Goal: Task Accomplishment & Management: Manage account settings

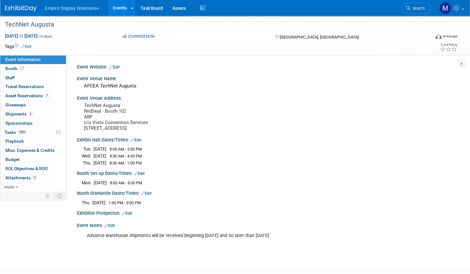
click at [131, 14] on link "Events" at bounding box center [119, 8] width 23 height 16
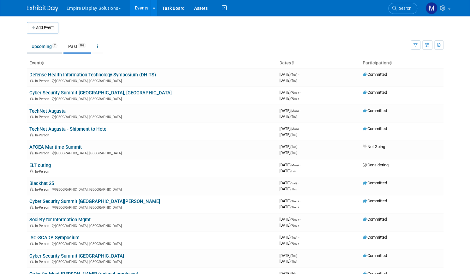
click at [38, 45] on link "Upcoming 7" at bounding box center [44, 46] width 35 height 12
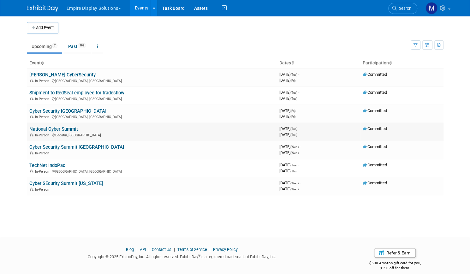
click at [67, 131] on link "National Cyber Summit" at bounding box center [53, 129] width 49 height 6
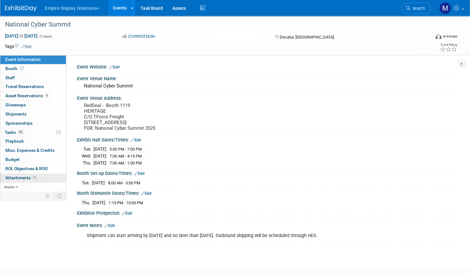
click at [37, 175] on span "Attachments 1" at bounding box center [21, 177] width 32 height 5
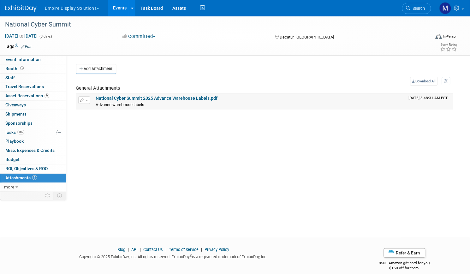
click at [149, 97] on link "National Cyber Summit 2025 Advance Warehouse Labels.pdf" at bounding box center [157, 98] width 122 height 5
click at [41, 58] on span "Event Information" at bounding box center [22, 59] width 35 height 5
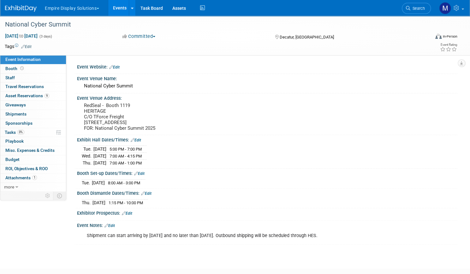
click at [130, 8] on link "Events" at bounding box center [119, 8] width 23 height 16
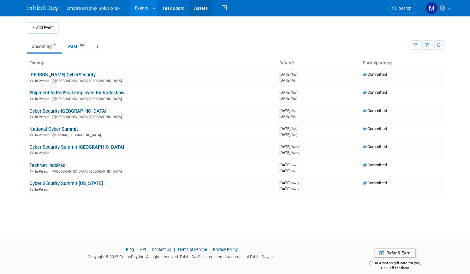
click at [193, 9] on link "Assets" at bounding box center [200, 8] width 23 height 16
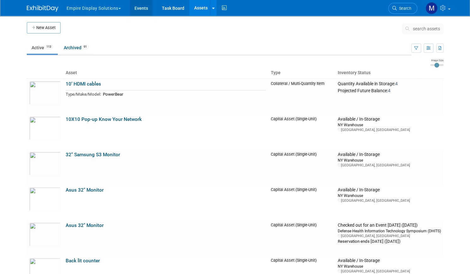
click at [134, 11] on link "Events" at bounding box center [141, 8] width 23 height 16
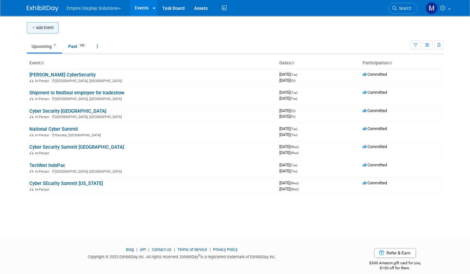
click at [44, 27] on button "Add Event" at bounding box center [43, 27] width 32 height 11
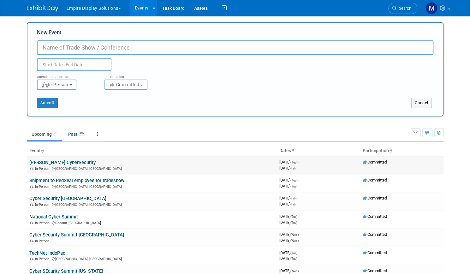
click at [66, 163] on link "[PERSON_NAME] CyberSecurity" at bounding box center [62, 163] width 66 height 6
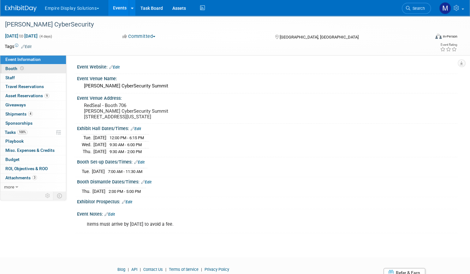
click at [57, 69] on link "Booth" at bounding box center [33, 68] width 66 height 9
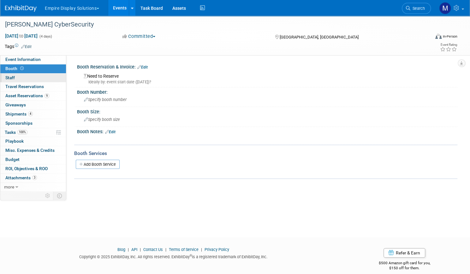
click at [50, 79] on link "0 Staff 0" at bounding box center [33, 77] width 66 height 9
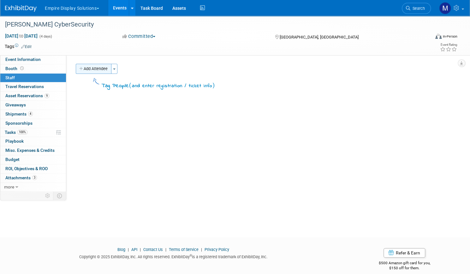
click at [111, 72] on button "Add Attendee" at bounding box center [94, 69] width 36 height 10
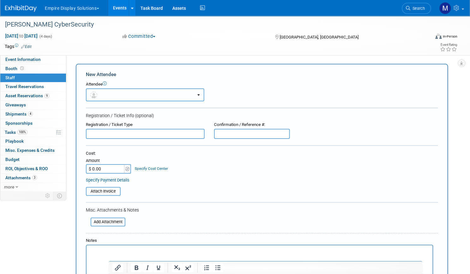
click at [204, 95] on button "button" at bounding box center [145, 94] width 118 height 13
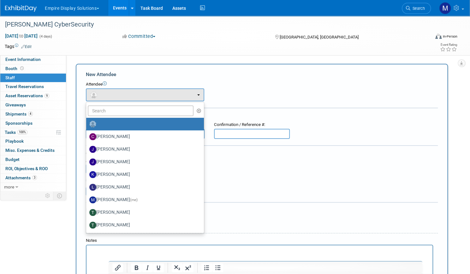
click at [279, 73] on div "New Attendee" at bounding box center [262, 74] width 352 height 7
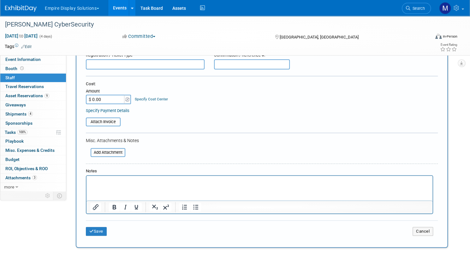
scroll to position [69, 0]
click at [44, 86] on span "Travel Reservations 0" at bounding box center [24, 86] width 38 height 5
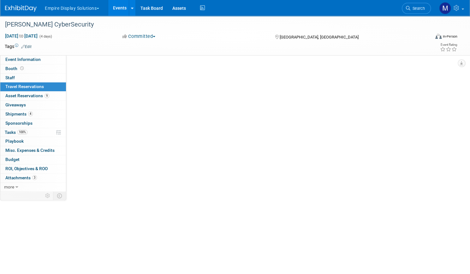
scroll to position [0, 0]
click at [128, 71] on link "Add Travel Reservation" at bounding box center [102, 69] width 53 height 10
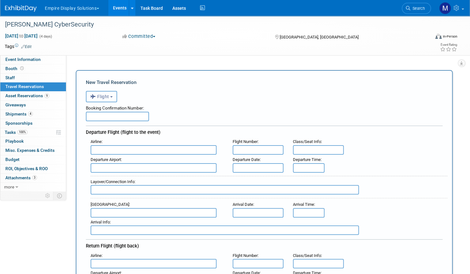
click at [113, 97] on b "button" at bounding box center [111, 96] width 3 height 1
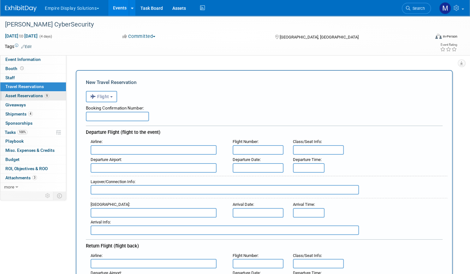
click at [48, 97] on span "Asset Reservations 9" at bounding box center [27, 95] width 44 height 5
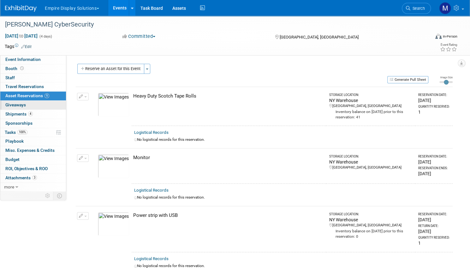
click at [26, 105] on span "Giveaways 0" at bounding box center [15, 104] width 21 height 5
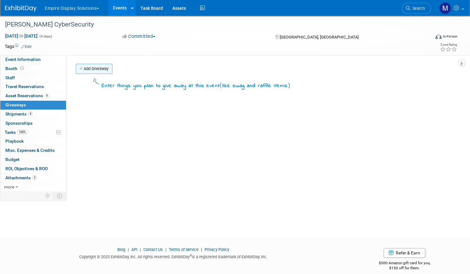
click at [112, 66] on link "Add Giveaway" at bounding box center [94, 69] width 37 height 10
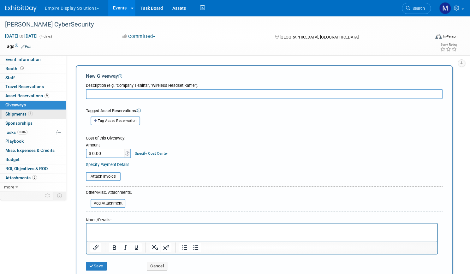
click at [33, 112] on span "Shipments 4" at bounding box center [18, 113] width 27 height 5
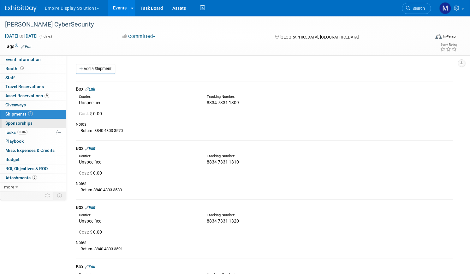
click at [54, 123] on link "0 Sponsorships 0" at bounding box center [33, 123] width 66 height 9
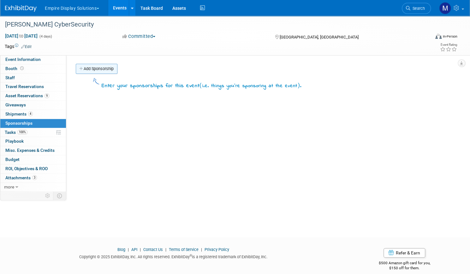
click at [117, 68] on link "Add Sponsorship" at bounding box center [97, 69] width 42 height 10
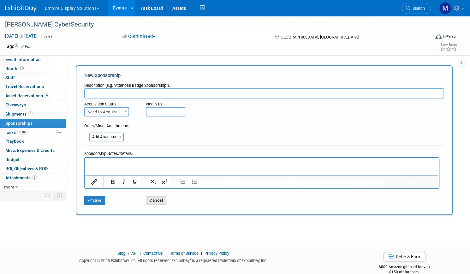
click at [165, 197] on button "Cancel" at bounding box center [156, 200] width 21 height 9
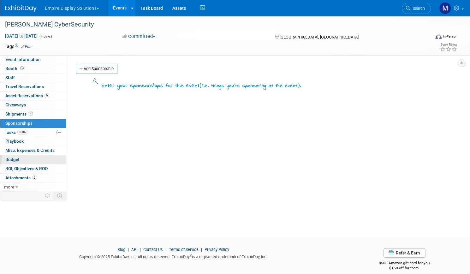
click at [20, 159] on span "Budget" at bounding box center [12, 159] width 14 height 5
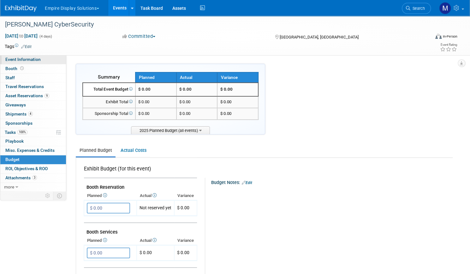
click at [41, 57] on span "Event Information" at bounding box center [22, 59] width 35 height 5
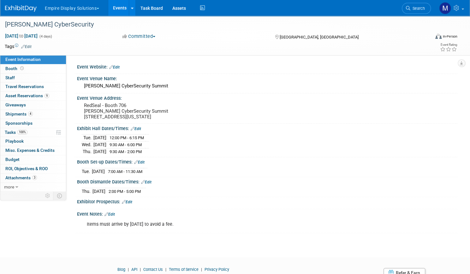
click at [131, 9] on link "Events" at bounding box center [119, 8] width 23 height 16
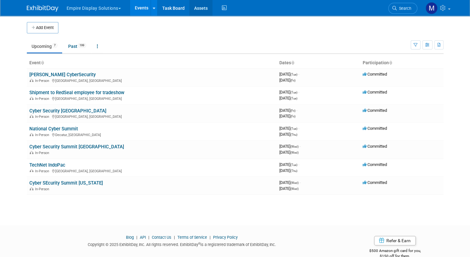
click at [196, 11] on link "Assets" at bounding box center [200, 8] width 23 height 16
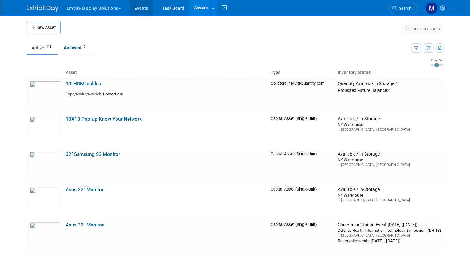
click at [144, 9] on link "Events" at bounding box center [141, 8] width 23 height 16
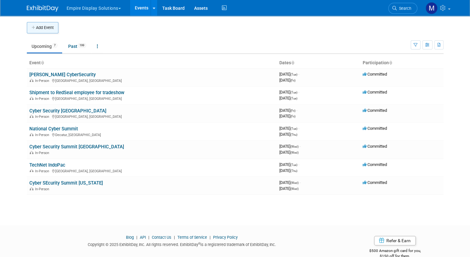
click at [44, 28] on button "Add Event" at bounding box center [43, 27] width 32 height 11
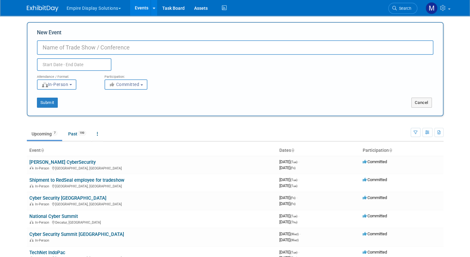
click at [69, 85] on button "In-Person" at bounding box center [56, 84] width 39 height 10
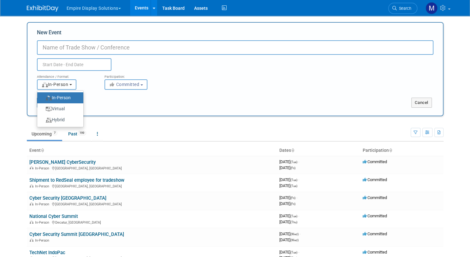
click at [73, 85] on button "In-Person" at bounding box center [56, 84] width 39 height 10
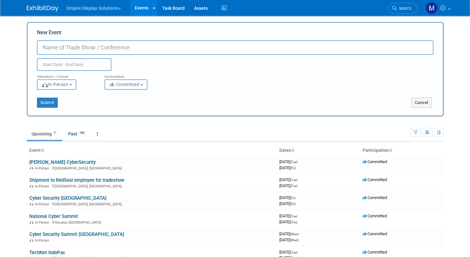
click at [143, 86] on button "Committed" at bounding box center [125, 84] width 43 height 10
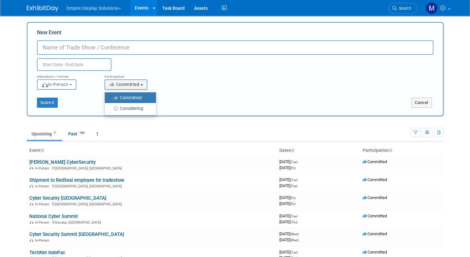
click at [223, 82] on div "Attendance / Format: <img src="https://www.exhibitday.com/Images/Format-InPerso…" at bounding box center [235, 80] width 406 height 19
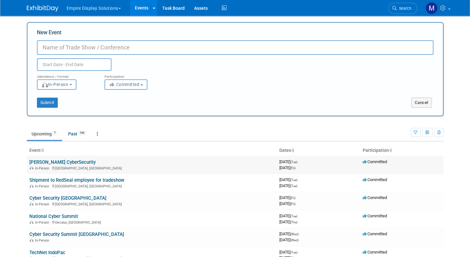
click at [56, 161] on link "Billington CyberSecurity" at bounding box center [62, 163] width 66 height 6
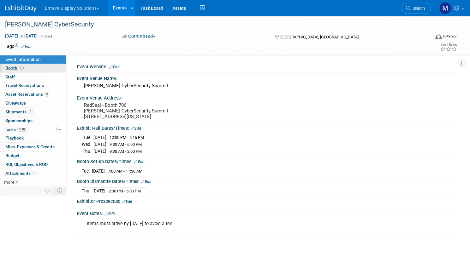
click at [25, 69] on span "Booth" at bounding box center [15, 68] width 20 height 5
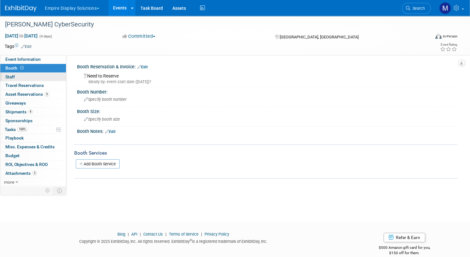
click at [46, 79] on link "0 Staff 0" at bounding box center [33, 77] width 66 height 9
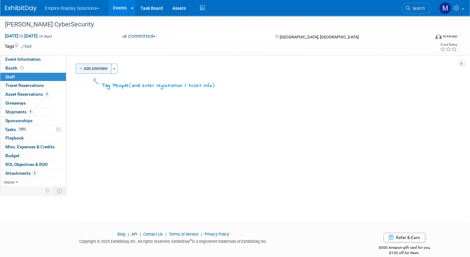
click at [111, 69] on button "Add Attendee" at bounding box center [94, 69] width 36 height 10
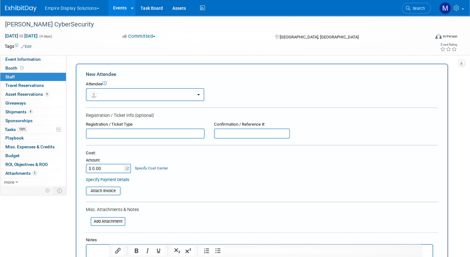
click at [198, 98] on button "button" at bounding box center [145, 94] width 118 height 13
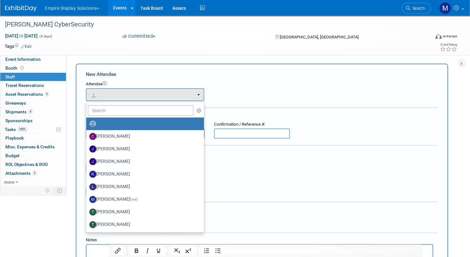
click at [262, 73] on div "New Attendee" at bounding box center [262, 74] width 352 height 7
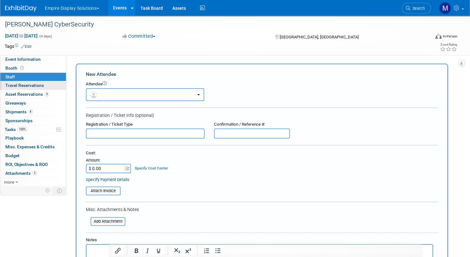
click at [44, 83] on span "Travel Reservations 0" at bounding box center [24, 85] width 38 height 5
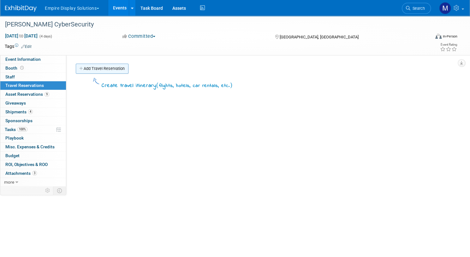
click at [128, 68] on link "Add Travel Reservation" at bounding box center [102, 69] width 53 height 10
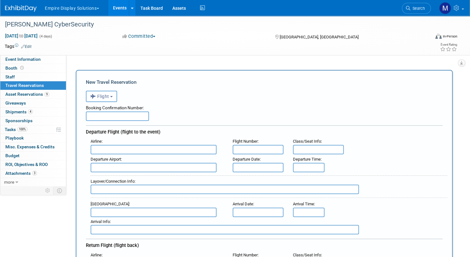
click at [117, 99] on button "Flight" at bounding box center [101, 96] width 31 height 11
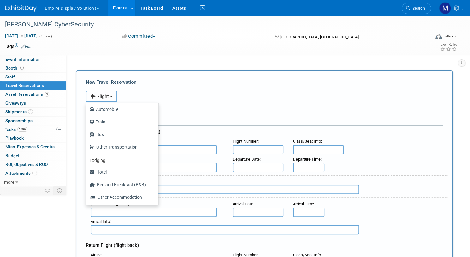
scroll to position [26, 0]
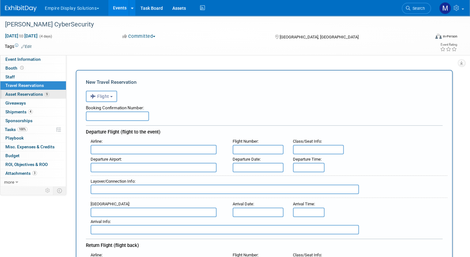
click at [49, 93] on span "Asset Reservations 9" at bounding box center [27, 94] width 44 height 5
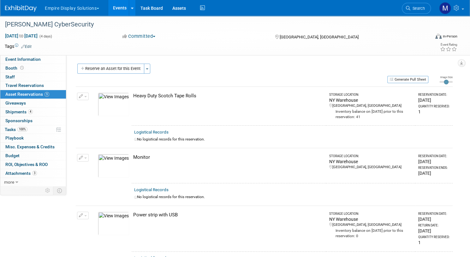
click at [272, 75] on div "Generate Pull Sheet" at bounding box center [252, 79] width 352 height 8
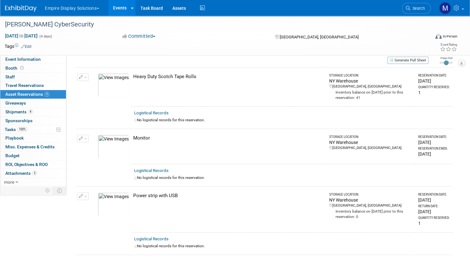
scroll to position [0, 0]
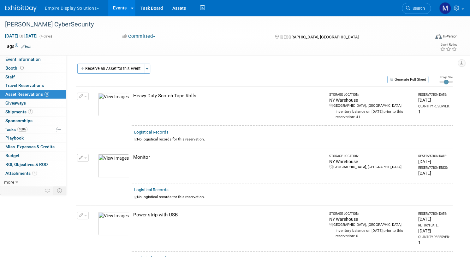
click at [131, 63] on div "Event Website: Edit Event Venue Name: Billington CyberSecurity Summit Event Ven…" at bounding box center [261, 120] width 391 height 130
click at [131, 67] on button "Reserve an Asset for this Event" at bounding box center [110, 69] width 67 height 10
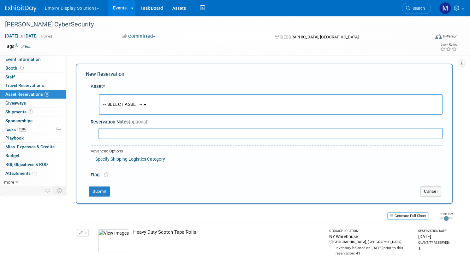
scroll to position [6, 0]
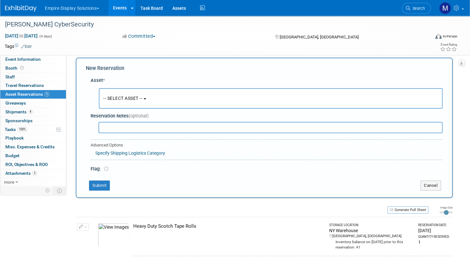
click at [184, 99] on button "-- SELECT ASSET --" at bounding box center [271, 98] width 344 height 21
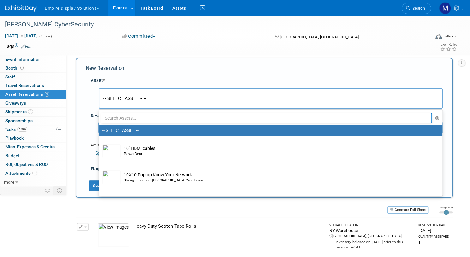
drag, startPoint x: 196, startPoint y: 68, endPoint x: 195, endPoint y: 55, distance: 13.3
click at [195, 55] on div "Event Website: Edit Event Venue Name: Billington CyberSecurity Summit Event Ven…" at bounding box center [261, 114] width 391 height 130
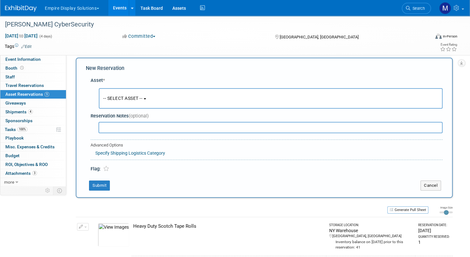
click at [47, 94] on span "Asset Reservations 9" at bounding box center [27, 94] width 44 height 5
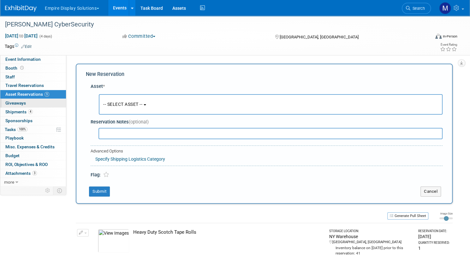
click at [26, 101] on span "Giveaways 0" at bounding box center [15, 103] width 21 height 5
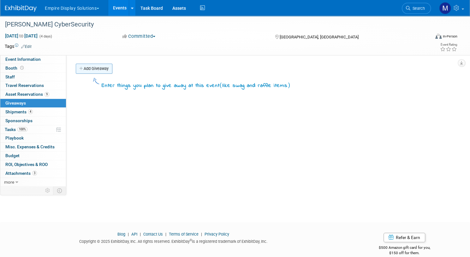
click at [112, 70] on link "Add Giveaway" at bounding box center [94, 69] width 37 height 10
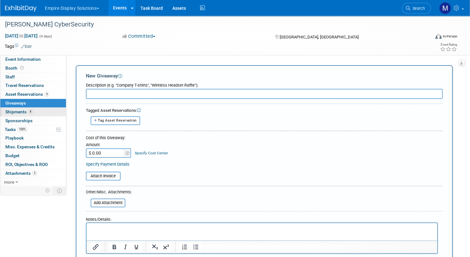
click at [33, 110] on span "Shipments 4" at bounding box center [18, 111] width 27 height 5
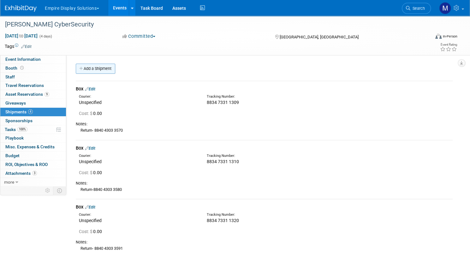
click at [115, 70] on link "Add a Shipment" at bounding box center [95, 69] width 39 height 10
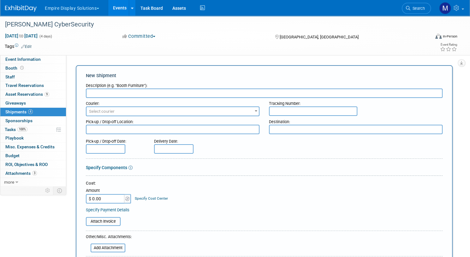
click at [227, 112] on span "Select courier" at bounding box center [172, 111] width 172 height 9
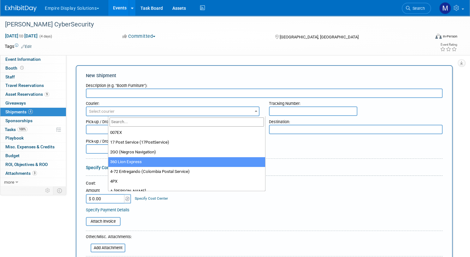
click at [239, 66] on div "New Shipment Description (e.g. "Booth Furniture"): Courier: 007EX 17 Post Servi…" at bounding box center [264, 208] width 377 height 287
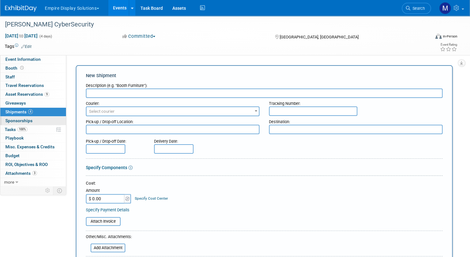
click at [55, 120] on link "0 Sponsorships 0" at bounding box center [33, 121] width 66 height 9
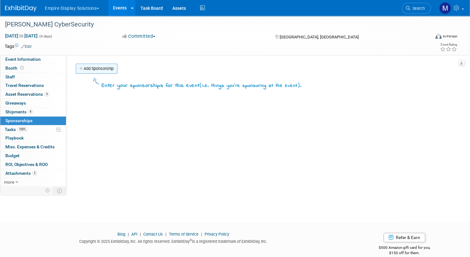
click at [117, 70] on link "Add Sponsorship" at bounding box center [97, 69] width 42 height 10
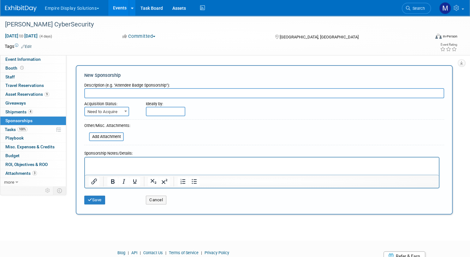
click at [127, 111] on b at bounding box center [125, 112] width 3 height 2
click at [186, 126] on form "Description (e.g. "Attendee Badge Sponsorship"): Acquisition Status: Need to Ac…" at bounding box center [264, 144] width 360 height 128
click at [27, 128] on span "Tasks 100%" at bounding box center [16, 129] width 23 height 5
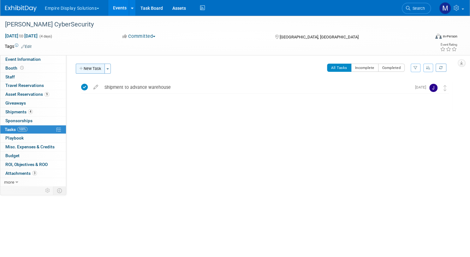
click at [105, 70] on button "New Task" at bounding box center [90, 69] width 29 height 10
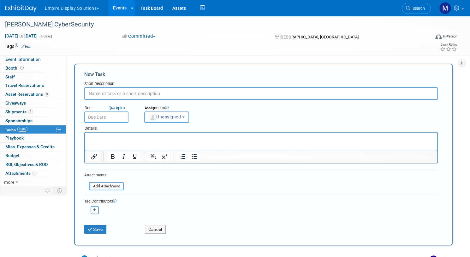
click at [189, 117] on button "Unassigned" at bounding box center [166, 117] width 45 height 11
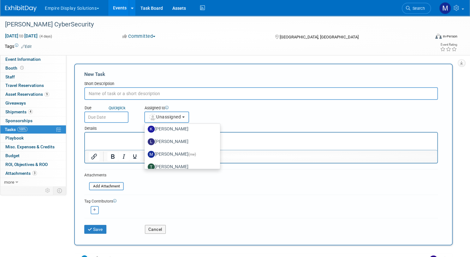
scroll to position [51, 0]
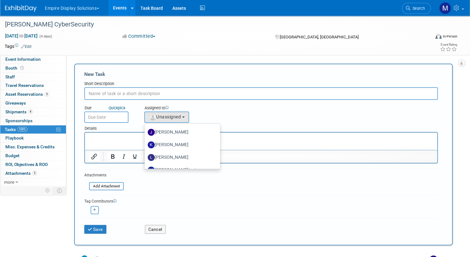
click at [260, 116] on div "Due Quick pick Assigned to <img src="https://www.exhibitday.com/Images/Unassign…" at bounding box center [260, 111] width 363 height 23
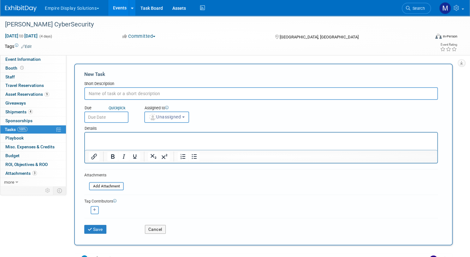
click at [99, 213] on button "button" at bounding box center [95, 210] width 8 height 8
select select
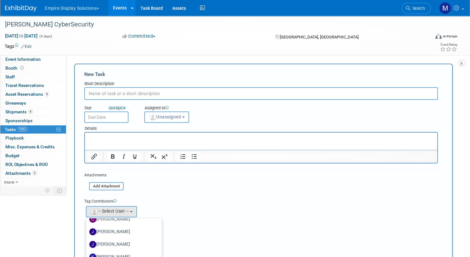
scroll to position [25, 0]
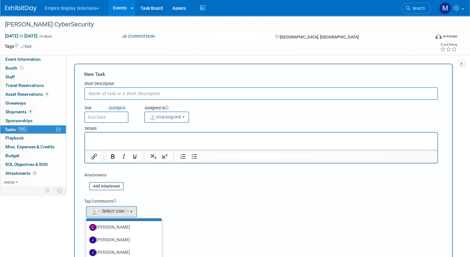
click at [244, 125] on div "Details" at bounding box center [260, 127] width 353 height 9
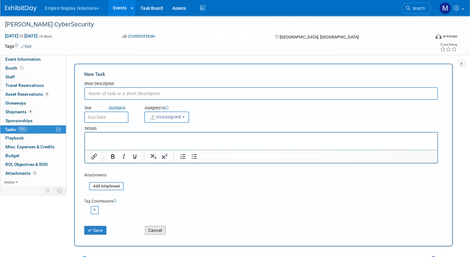
click at [166, 229] on button "Cancel" at bounding box center [155, 230] width 21 height 9
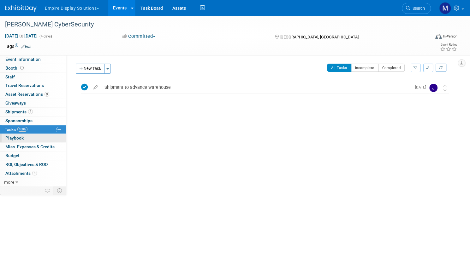
click at [45, 137] on link "0 Playbook 0" at bounding box center [33, 138] width 66 height 9
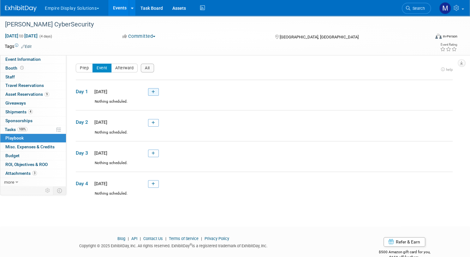
click at [159, 90] on link at bounding box center [153, 92] width 11 height 8
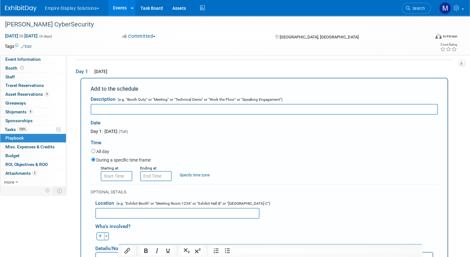
scroll to position [0, 0]
click at [265, 162] on div "During a specific time frame" at bounding box center [264, 160] width 346 height 9
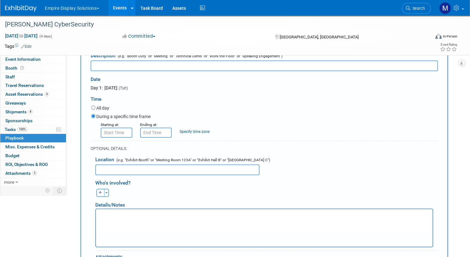
scroll to position [9, 0]
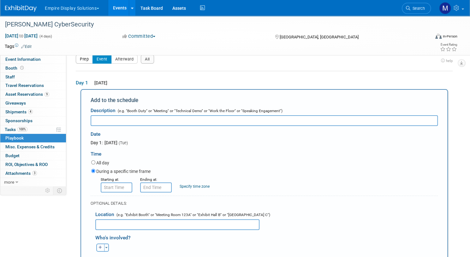
click at [93, 61] on button "Prep" at bounding box center [84, 59] width 17 height 9
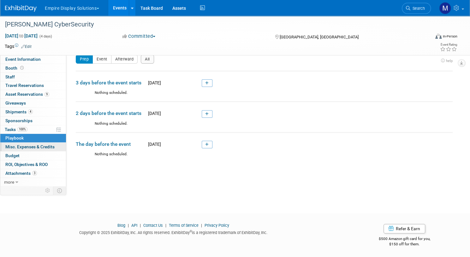
click at [45, 149] on span "Misc. Expenses & Credits 0" at bounding box center [29, 146] width 49 height 5
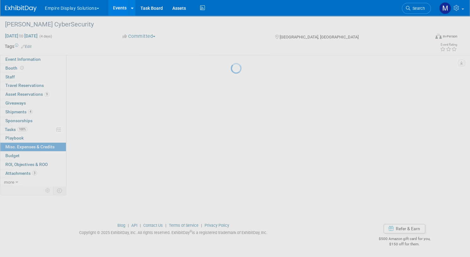
scroll to position [0, 0]
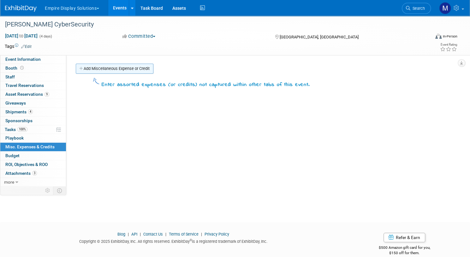
click at [144, 66] on link "Add Miscellaneous Expense or Credit" at bounding box center [115, 69] width 78 height 10
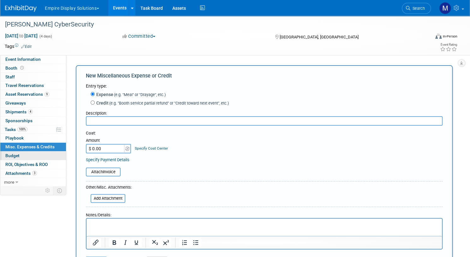
click at [20, 157] on span "Budget" at bounding box center [12, 155] width 14 height 5
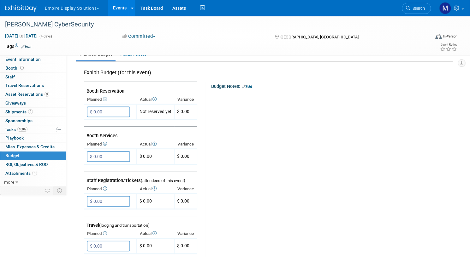
scroll to position [94, 0]
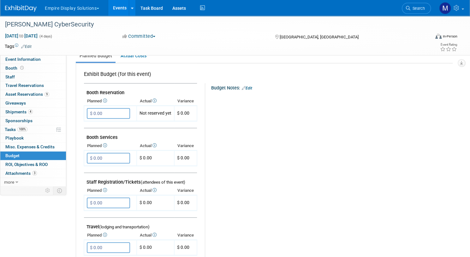
click at [245, 192] on div "Budget Notes: Edit X" at bounding box center [326, 246] width 242 height 327
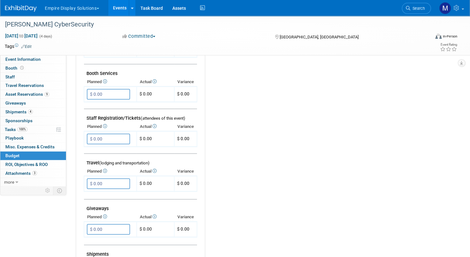
scroll to position [170, 0]
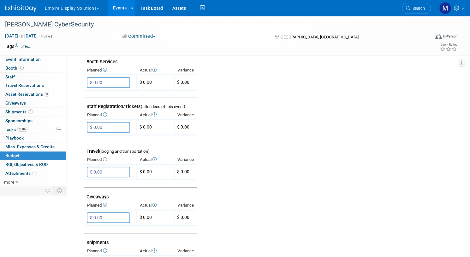
click at [245, 192] on div "Budget Notes: Edit X" at bounding box center [326, 171] width 242 height 327
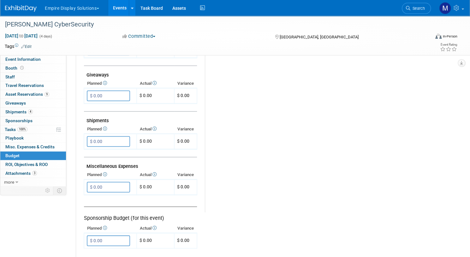
scroll to position [359, 0]
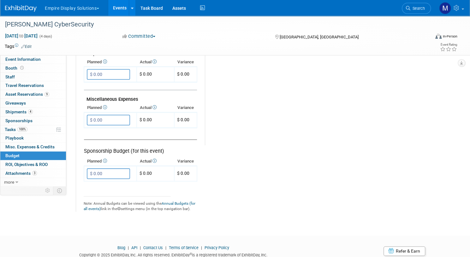
click at [48, 162] on span "ROI, Objectives & ROO 0" at bounding box center [26, 164] width 42 height 5
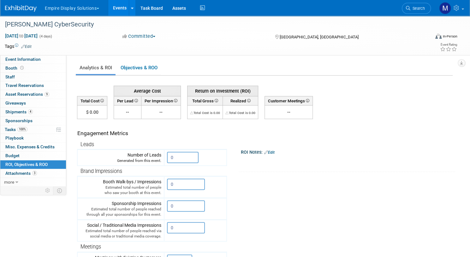
click at [77, 220] on div "Event Information Event Info Booth Booth 0 Staff 0 Staff 0 Travel Reservations …" at bounding box center [235, 194] width 470 height 357
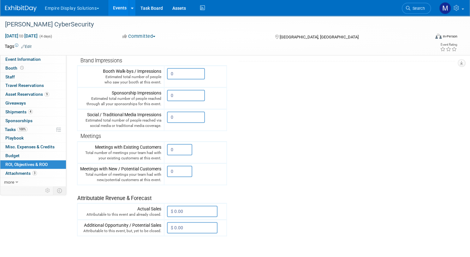
scroll to position [126, 0]
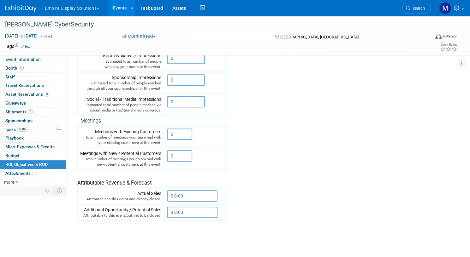
click at [322, 68] on tr "Engagement Metrics Leads Generated from this event. 0 X Brand Impressions 0" at bounding box center [264, 107] width 375 height 228
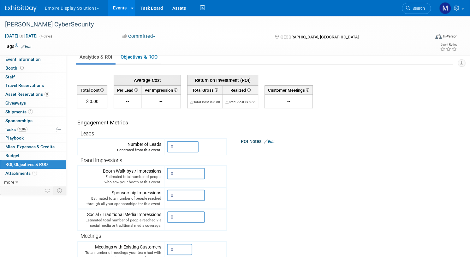
scroll to position [0, 0]
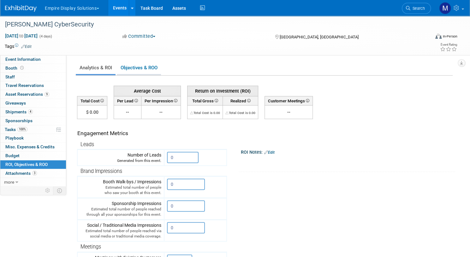
click at [161, 70] on link "Objectives & ROO 0" at bounding box center [139, 68] width 44 height 12
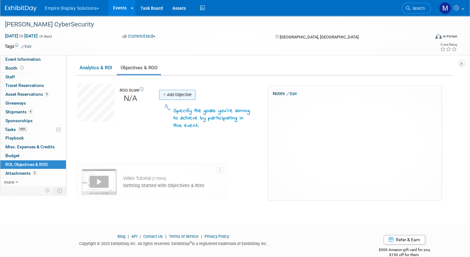
click at [195, 94] on link "Add Objective" at bounding box center [177, 95] width 36 height 10
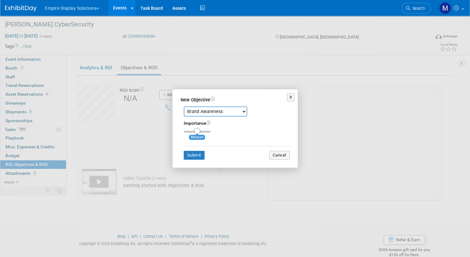
click at [243, 112] on select "Brand Awareness Competition Research Customer Retention Feedback Collection Lea…" at bounding box center [215, 112] width 63 height 10
click at [279, 120] on div "Brand Awareness Competition Research Customer Retention Feedback Collection Lea…" at bounding box center [234, 131] width 109 height 56
drag, startPoint x: 194, startPoint y: 132, endPoint x: 209, endPoint y: 131, distance: 15.5
click at [209, 131] on input "range" at bounding box center [197, 132] width 27 height 2
type input "2"
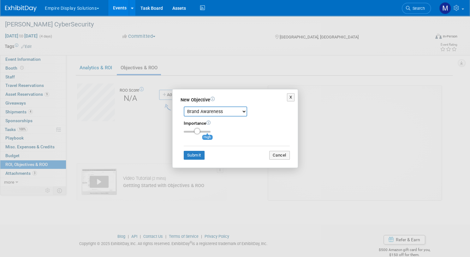
click at [198, 131] on input "range" at bounding box center [197, 132] width 27 height 2
click at [293, 97] on button "X" at bounding box center [291, 97] width 8 height 8
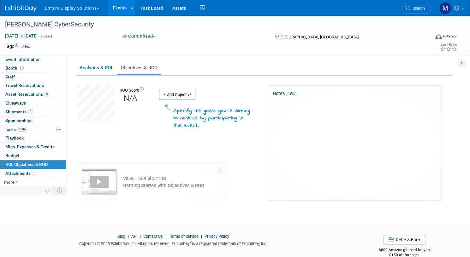
click at [210, 60] on div "Event Website: Edit Event Venue Name: Billington CyberSecurity Summit Event Ven…" at bounding box center [261, 120] width 391 height 130
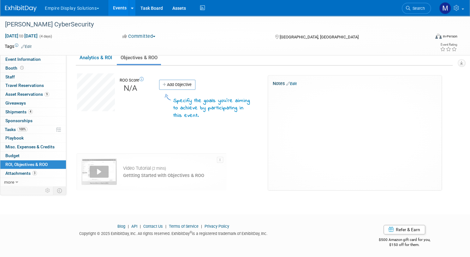
scroll to position [11, 0]
click at [37, 174] on span "Attachments 3" at bounding box center [21, 173] width 32 height 5
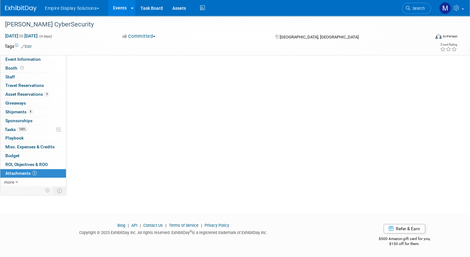
scroll to position [0, 0]
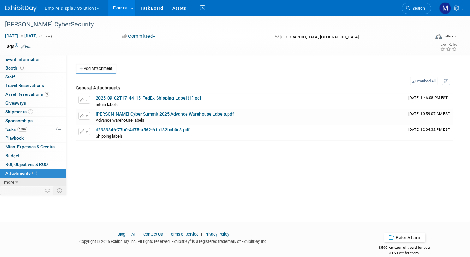
click at [18, 183] on icon at bounding box center [16, 182] width 3 height 4
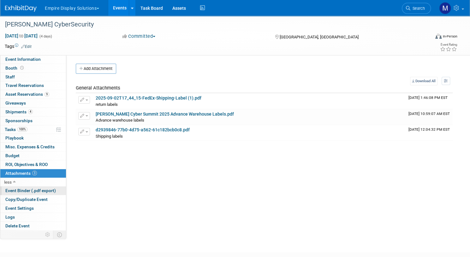
click at [48, 188] on span "Event Binder (.pdf export)" at bounding box center [30, 190] width 50 height 5
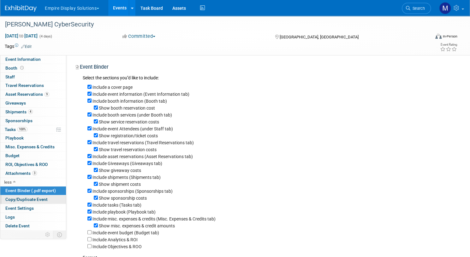
click at [48, 197] on span "Copy/Duplicate Event" at bounding box center [26, 199] width 42 height 5
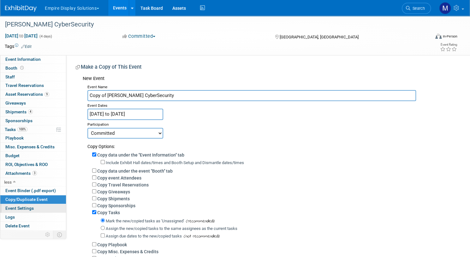
click at [34, 208] on span "Event Settings" at bounding box center [19, 208] width 28 height 5
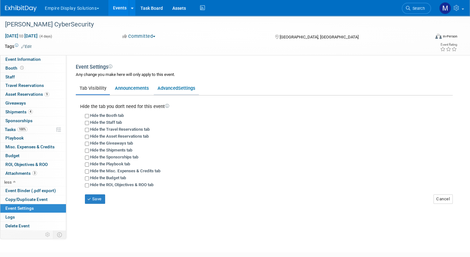
click at [189, 89] on link "Advanced Settings" at bounding box center [176, 88] width 45 height 12
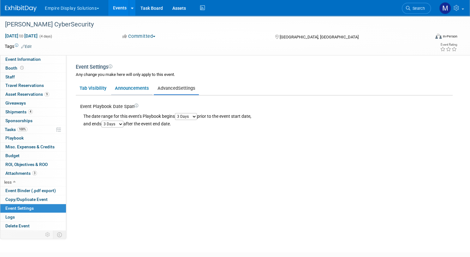
click at [152, 90] on link "Announcements" at bounding box center [131, 88] width 41 height 12
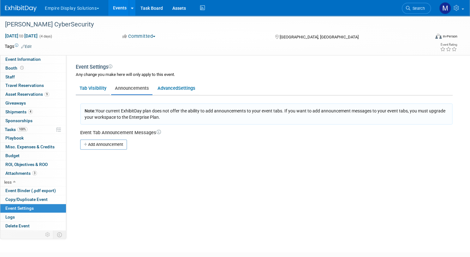
click at [110, 88] on link "Tab Visibility" at bounding box center [93, 88] width 34 height 12
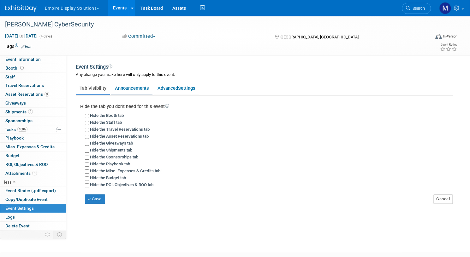
click at [152, 88] on link "Announcements" at bounding box center [131, 88] width 41 height 12
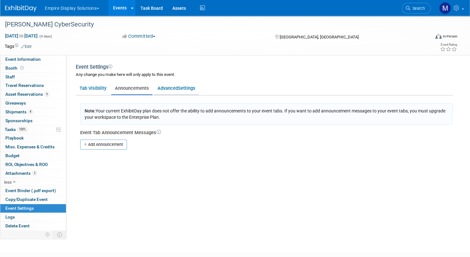
click at [182, 87] on link "Advanced Settings" at bounding box center [176, 88] width 45 height 12
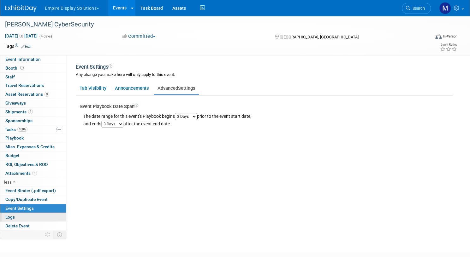
click at [49, 217] on link "Logs" at bounding box center [33, 217] width 66 height 9
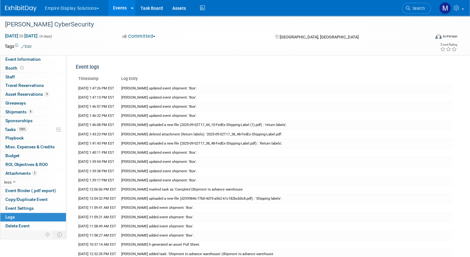
click at [55, 56] on link "Event Information" at bounding box center [33, 59] width 66 height 9
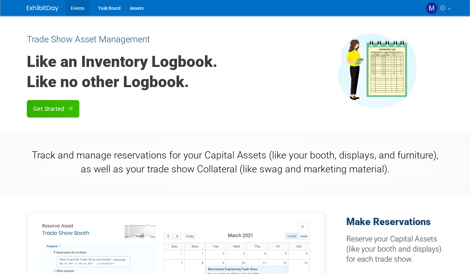
click at [76, 9] on link "Events" at bounding box center [77, 8] width 23 height 16
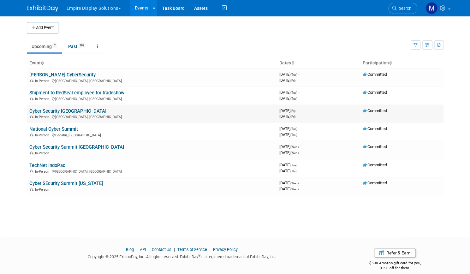
click at [58, 109] on link "Cyber Security [GEOGRAPHIC_DATA]" at bounding box center [67, 111] width 77 height 6
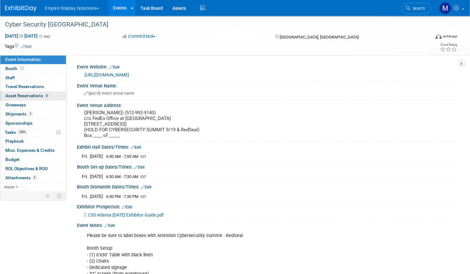
click at [49, 94] on span "Asset Reservations 8" at bounding box center [27, 95] width 44 height 5
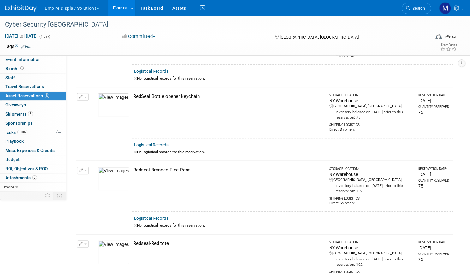
scroll to position [202, 0]
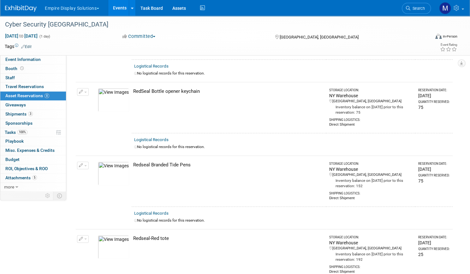
click at [131, 8] on link "Events" at bounding box center [119, 8] width 23 height 16
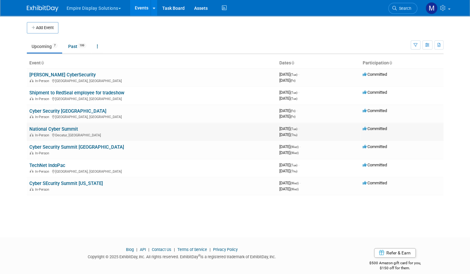
click at [50, 128] on link "National Cyber Summit" at bounding box center [53, 129] width 49 height 6
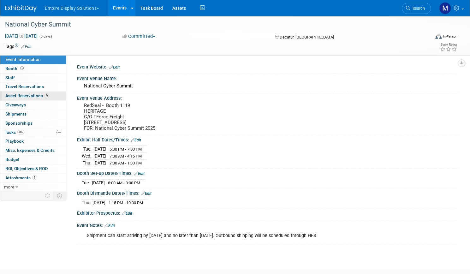
click at [49, 99] on link "9 Asset Reservations 9" at bounding box center [33, 95] width 66 height 9
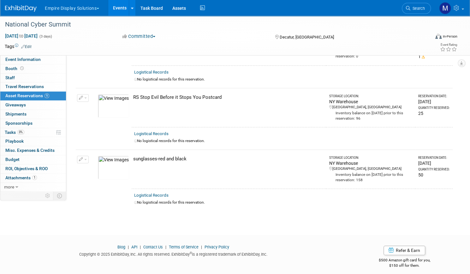
scroll to position [437, 0]
click at [131, 10] on link "Events" at bounding box center [119, 8] width 23 height 16
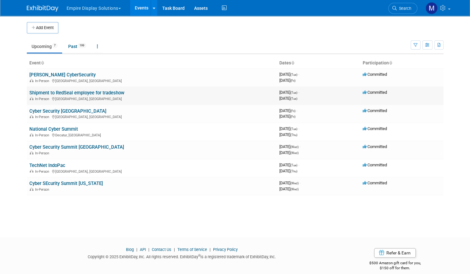
click at [59, 91] on link "Shipment to RedSeal employee for tradeshow" at bounding box center [76, 93] width 95 height 6
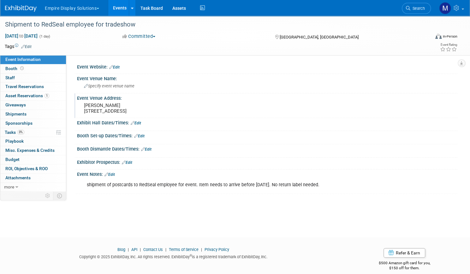
drag, startPoint x: 206, startPoint y: 110, endPoint x: 105, endPoint y: 106, distance: 101.0
click at [105, 106] on div "Mindi Moshides 20748 Hollow Falls Terrace, Sterling, VA 20165" at bounding box center [156, 108] width 149 height 15
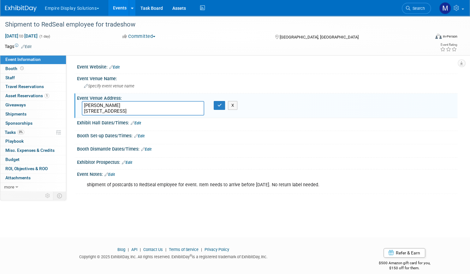
drag, startPoint x: 209, startPoint y: 109, endPoint x: 104, endPoint y: 106, distance: 105.1
click at [104, 106] on textarea "Mindi Moshides 20748 Hollow Falls Terrace, Sterling, VA 20165" at bounding box center [143, 108] width 122 height 15
click at [151, 55] on div "Shipment to RedSeal employee for tradeshow Sep 9, 2025 to Sep 9, 2025 (1 day) S…" at bounding box center [235, 35] width 470 height 39
click at [131, 12] on link "Events" at bounding box center [119, 8] width 23 height 16
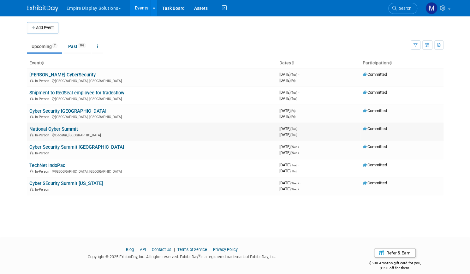
click at [47, 129] on link "National Cyber Summit" at bounding box center [53, 129] width 49 height 6
